Goal: Task Accomplishment & Management: Manage account settings

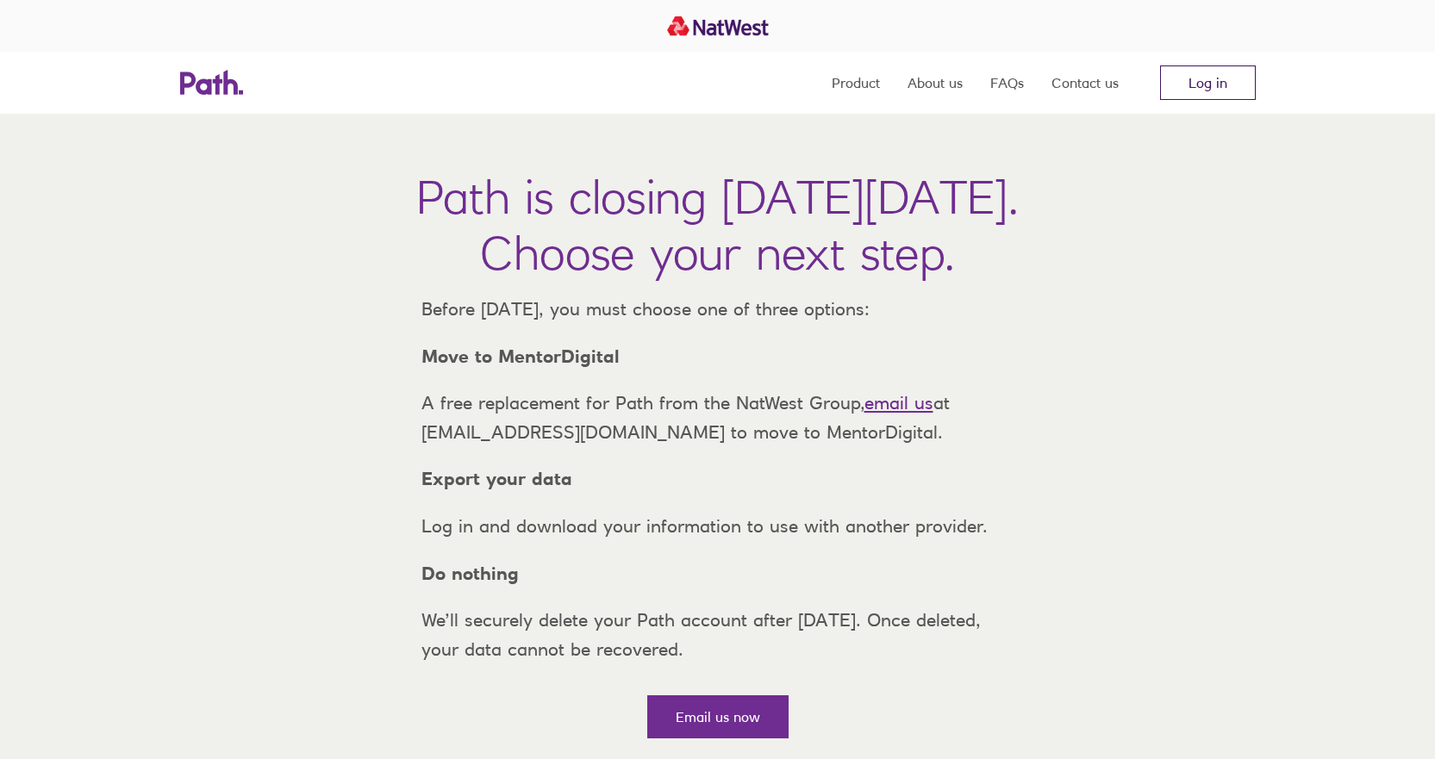
click at [1194, 76] on link "Log in" at bounding box center [1208, 82] width 96 height 34
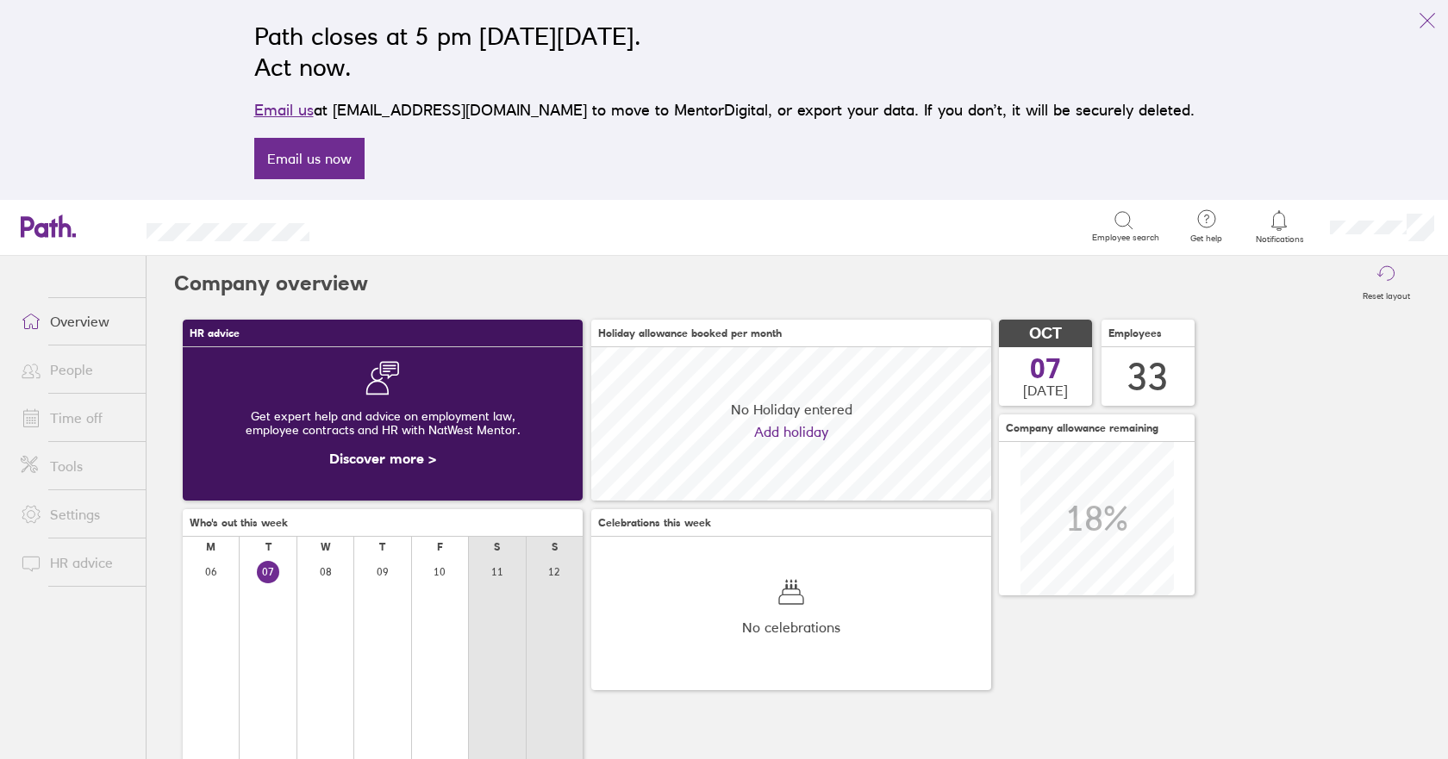
scroll to position [153, 400]
click at [79, 369] on link "People" at bounding box center [76, 369] width 139 height 34
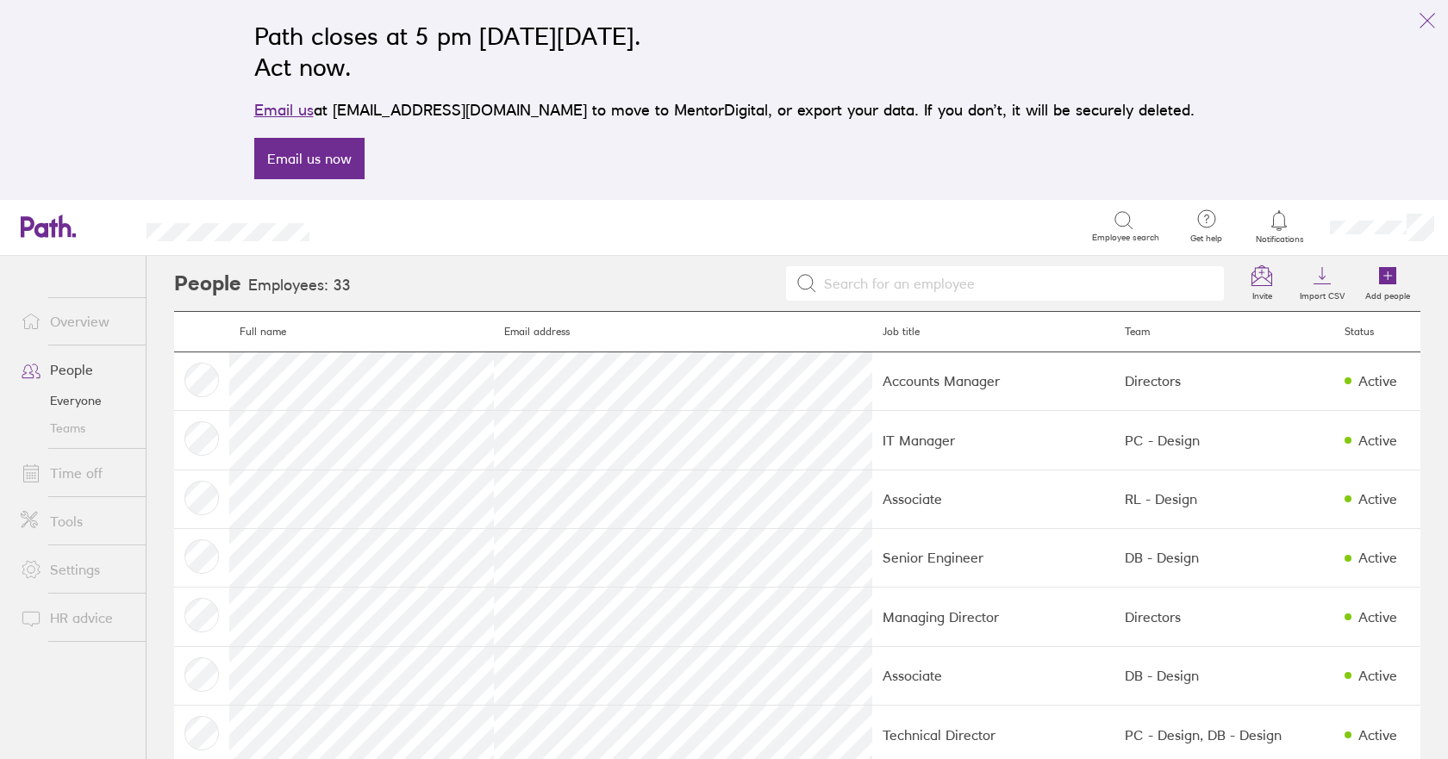
click at [78, 399] on link "Everyone" at bounding box center [76, 401] width 139 height 28
click at [1426, 17] on icon "link" at bounding box center [1427, 20] width 21 height 21
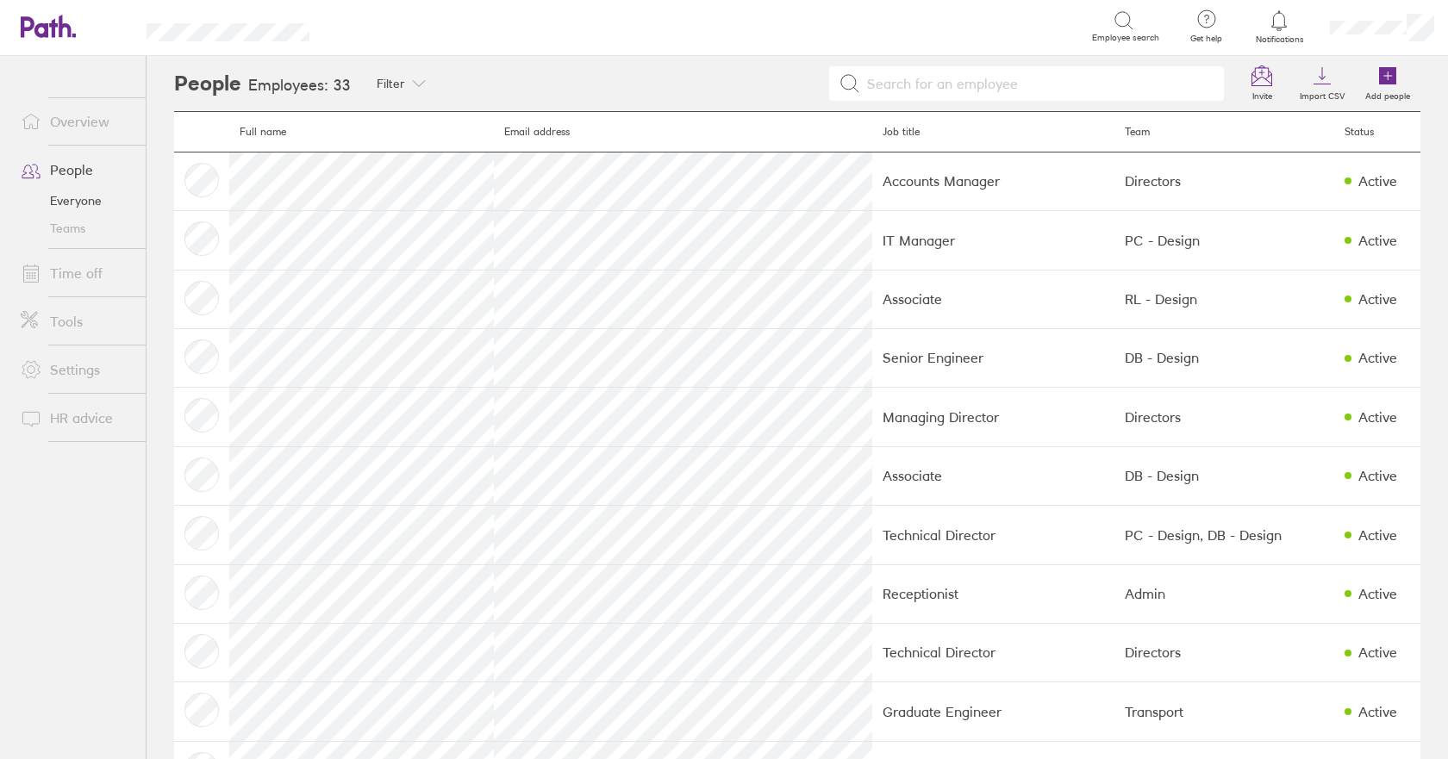
click at [962, 79] on input at bounding box center [1037, 83] width 354 height 33
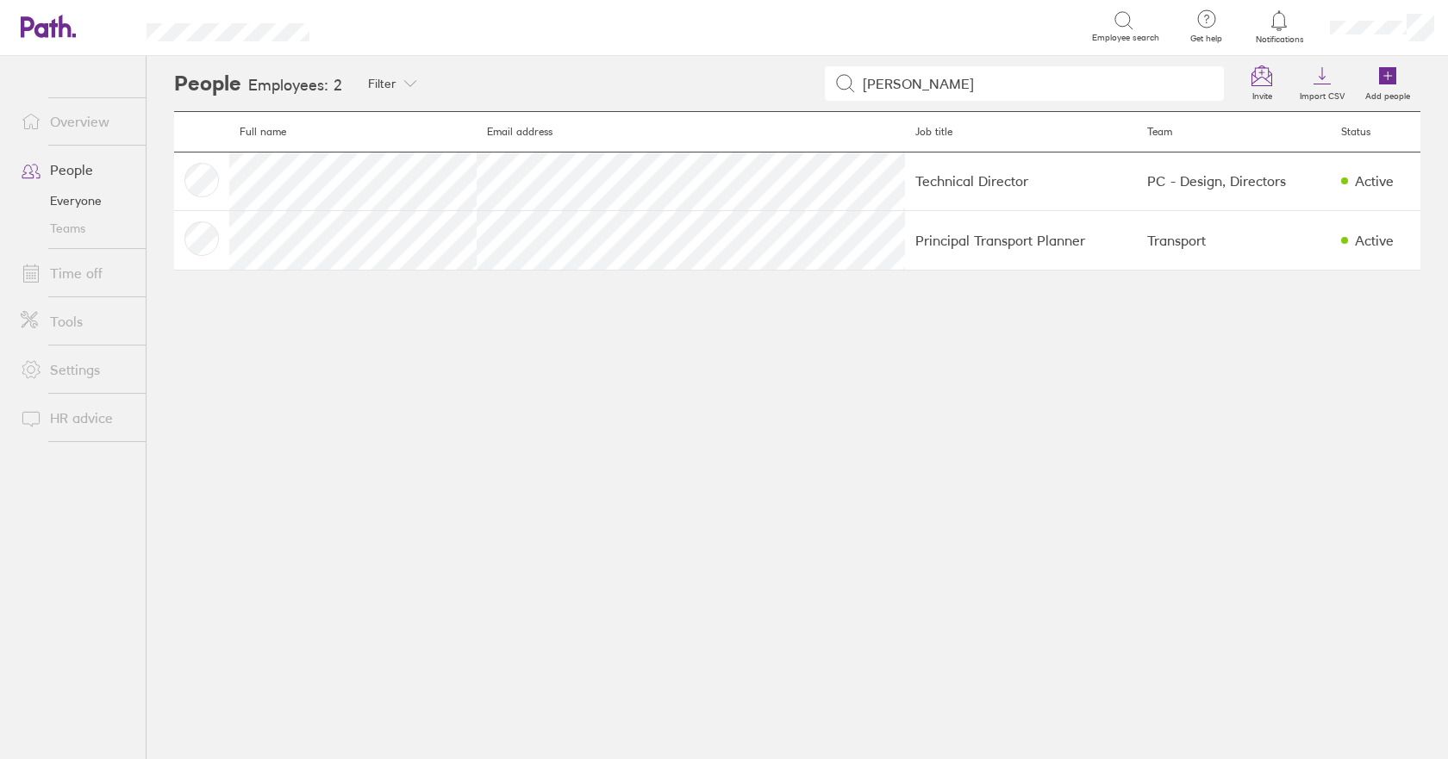
type input "paul"
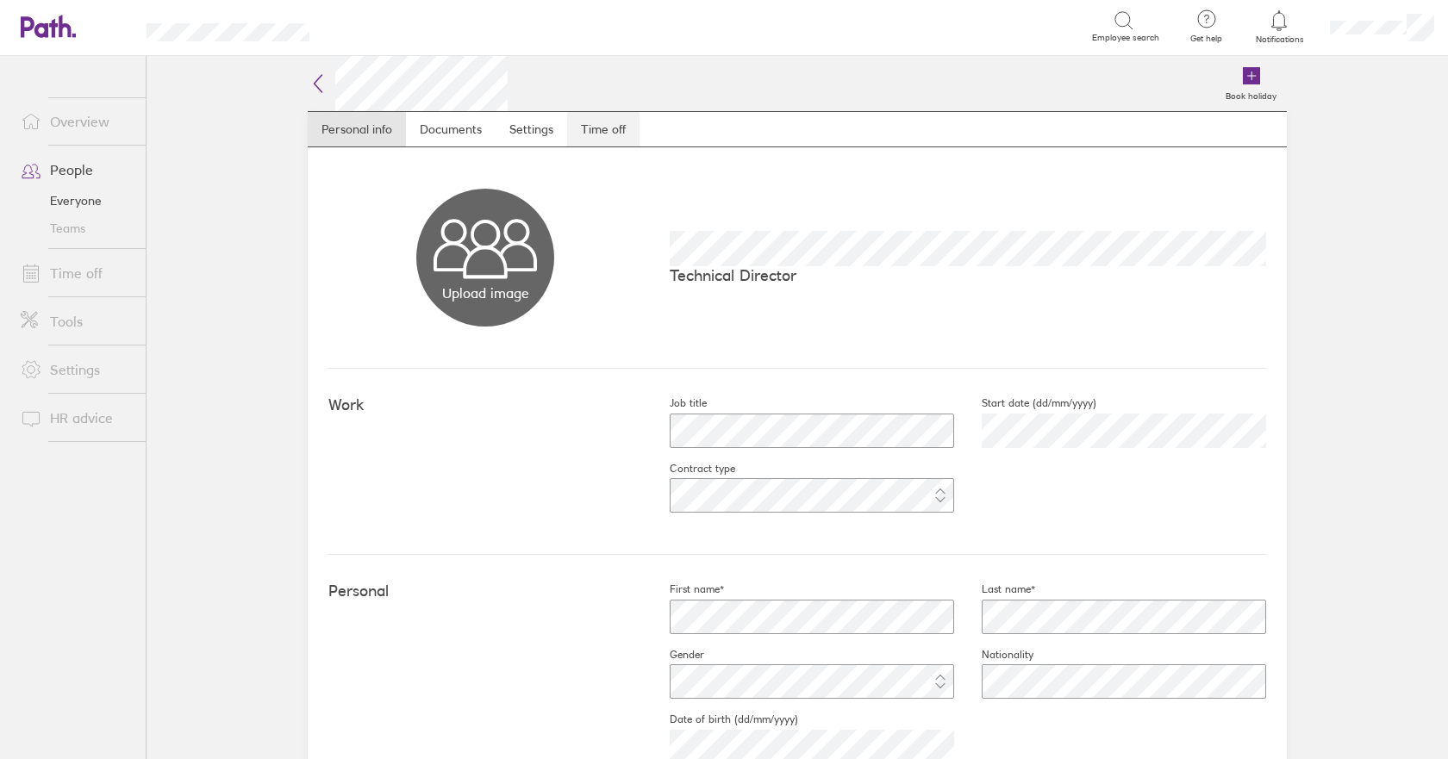
click at [607, 128] on link "Time off" at bounding box center [603, 129] width 72 height 34
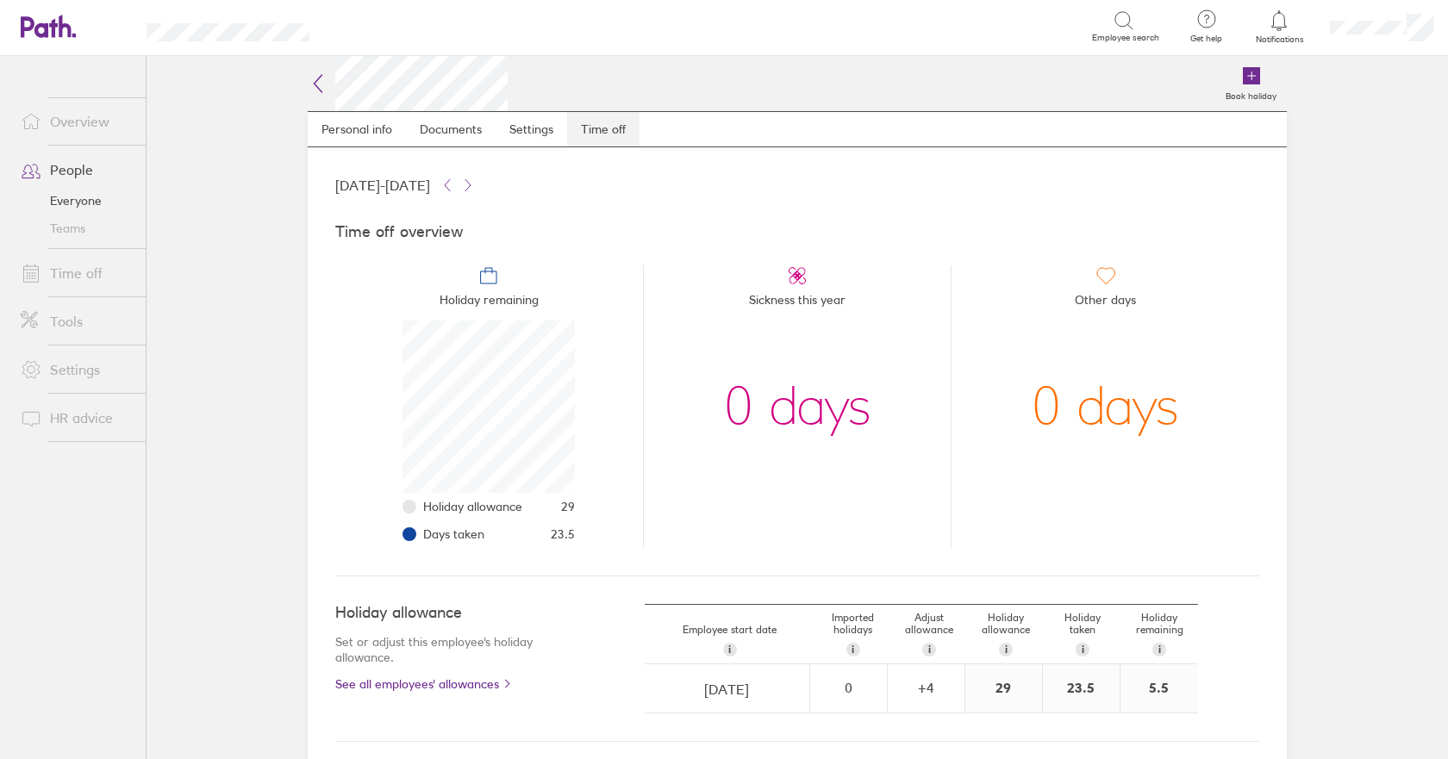
scroll to position [172, 172]
click at [312, 82] on icon at bounding box center [318, 83] width 21 height 21
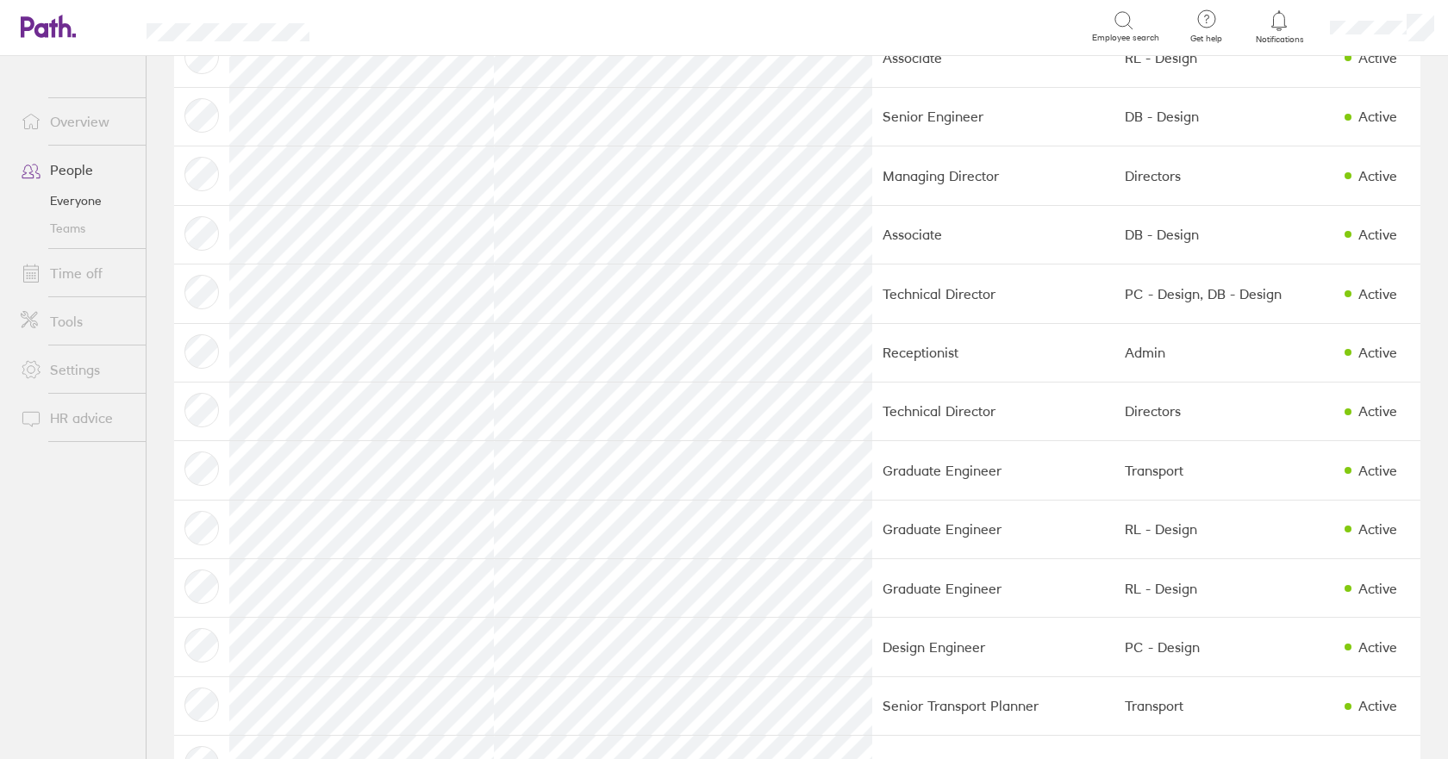
scroll to position [259, 0]
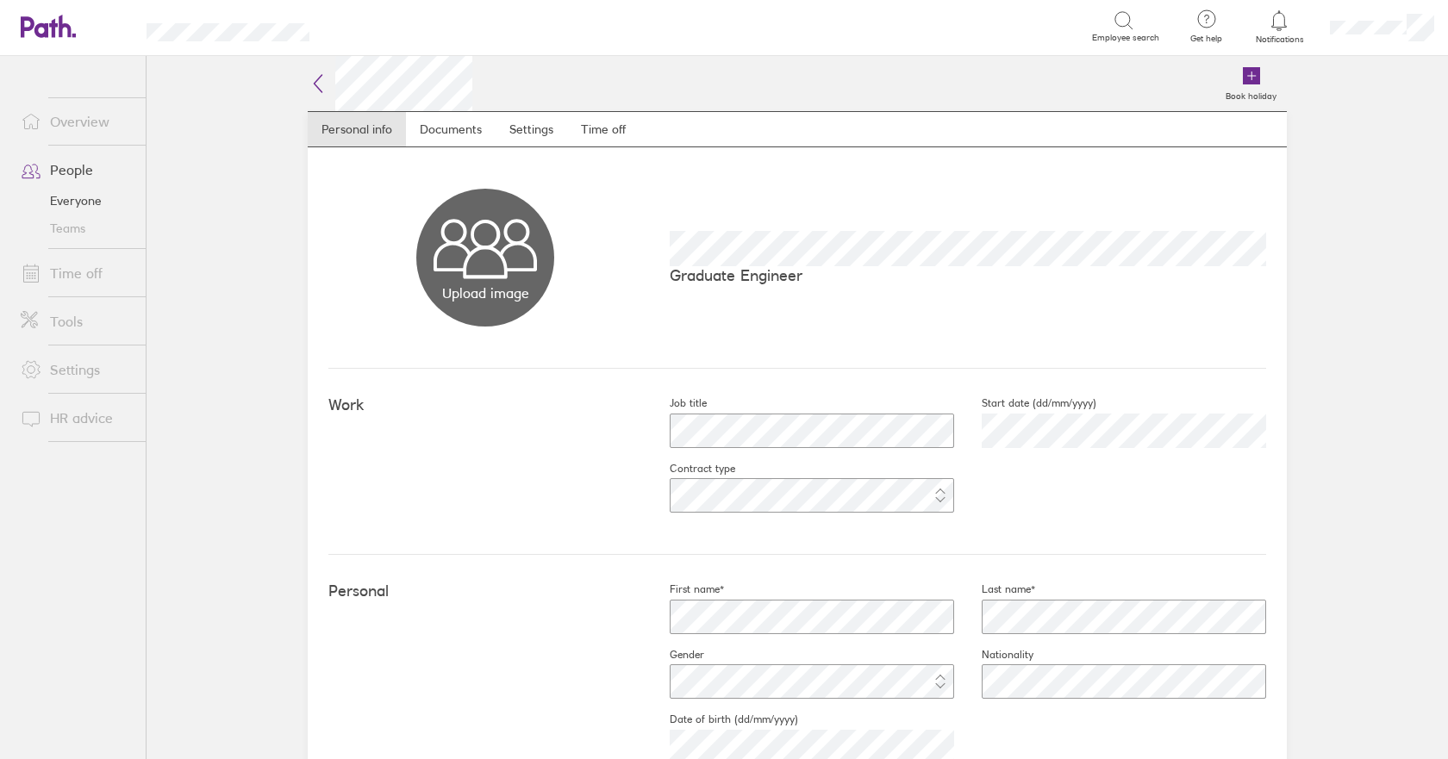
click at [308, 86] on icon at bounding box center [318, 83] width 21 height 21
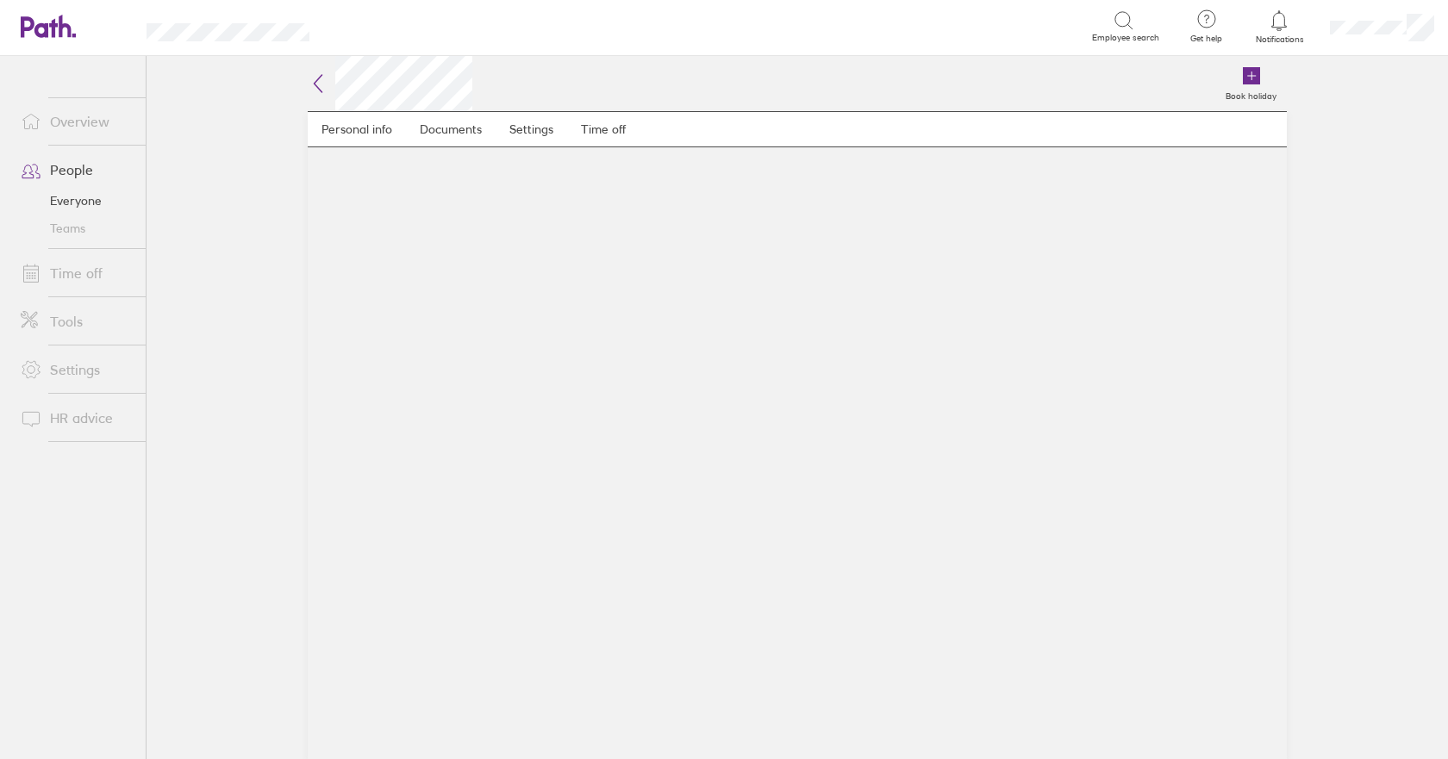
click at [317, 79] on icon at bounding box center [319, 83] width 8 height 17
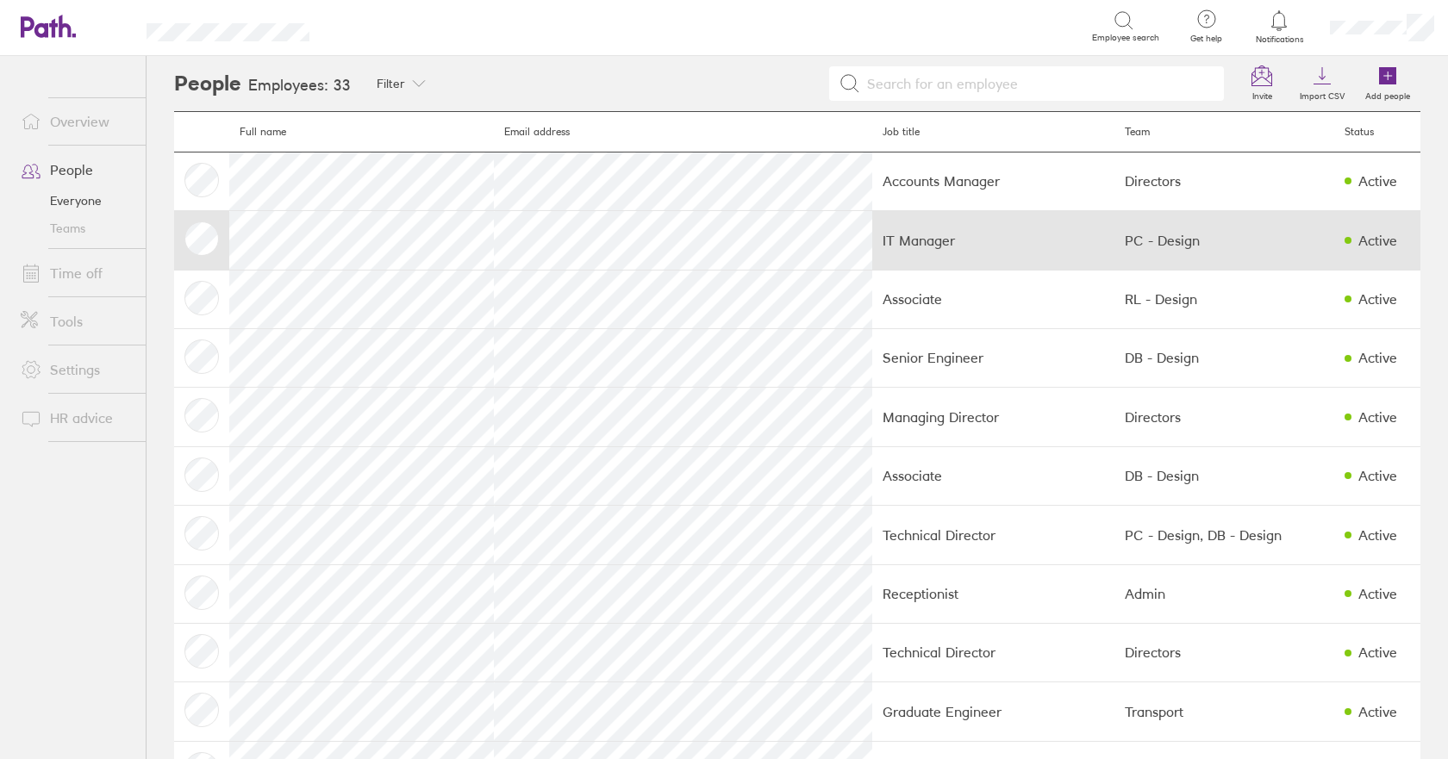
click at [200, 236] on td at bounding box center [201, 240] width 55 height 59
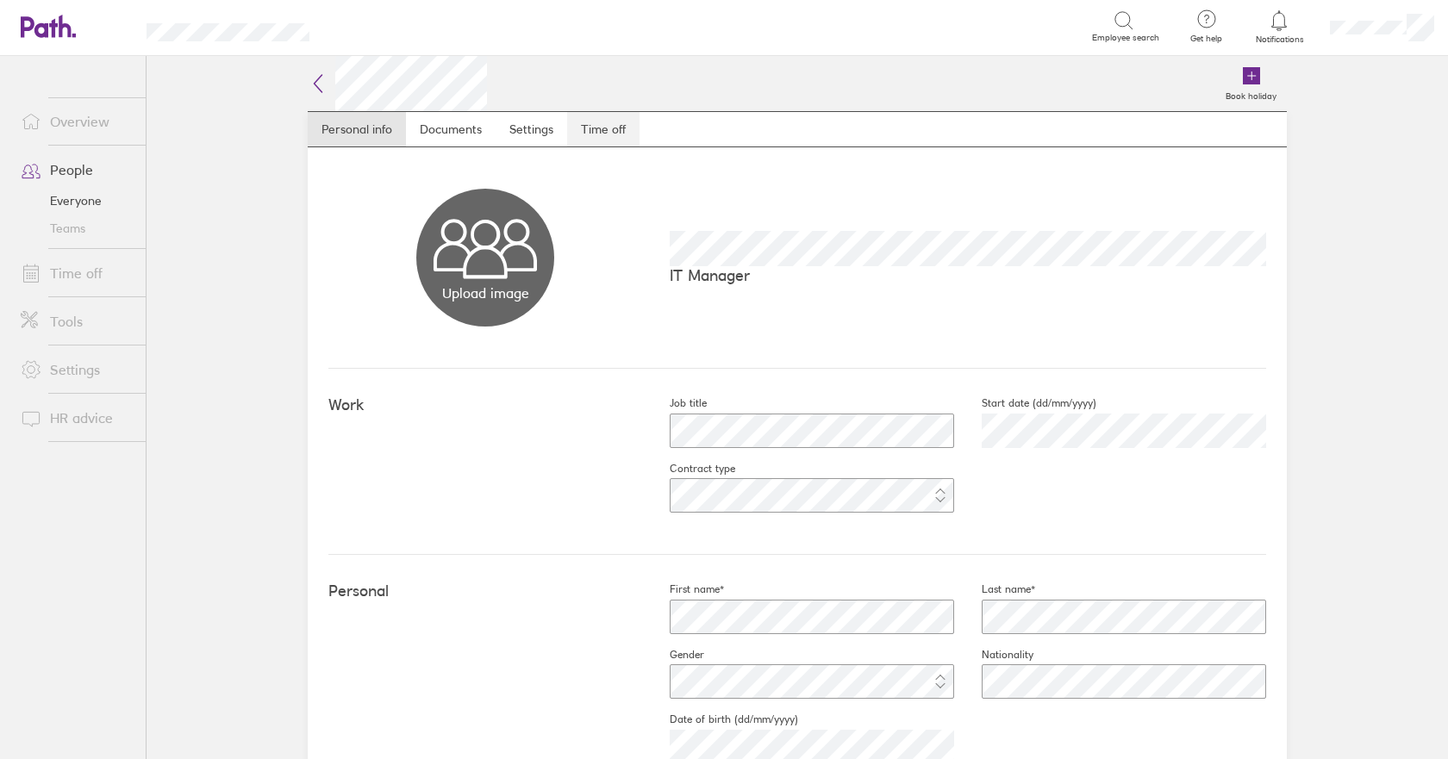
click at [595, 128] on link "Time off" at bounding box center [603, 129] width 72 height 34
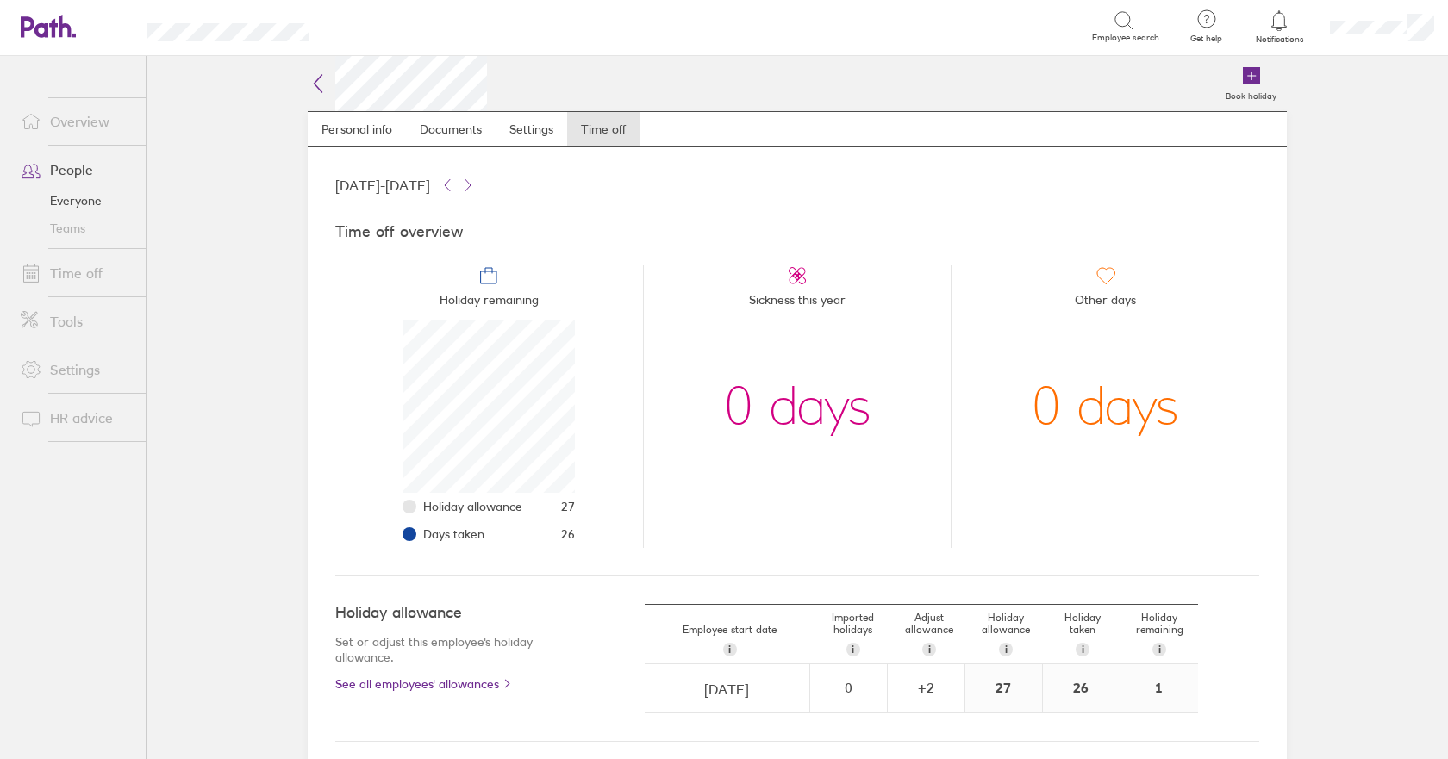
scroll to position [172, 172]
click at [981, 448] on li "Other days 0 days" at bounding box center [1104, 406] width 308 height 283
